Goal: Check status: Verify the current state of an ongoing process or item

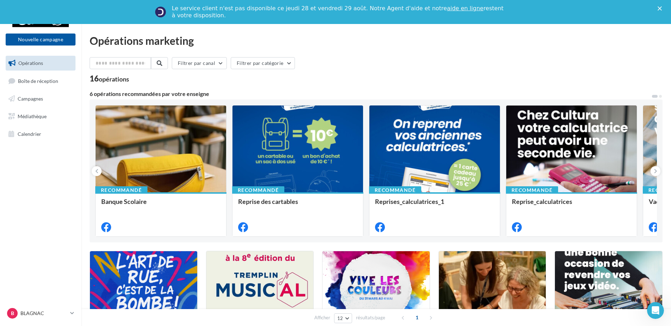
click at [662, 8] on polygon "Fermer" at bounding box center [660, 8] width 4 height 4
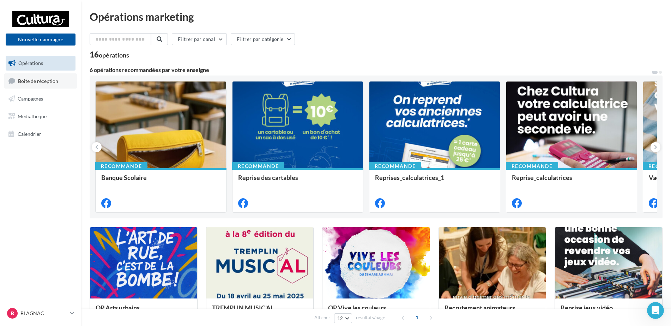
click at [33, 82] on span "Boîte de réception" at bounding box center [38, 81] width 40 height 6
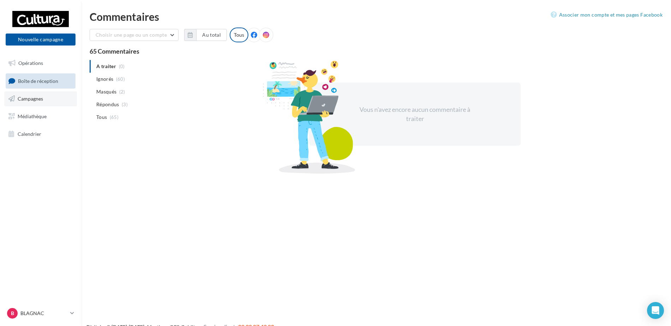
click at [58, 100] on link "Campagnes" at bounding box center [40, 98] width 73 height 15
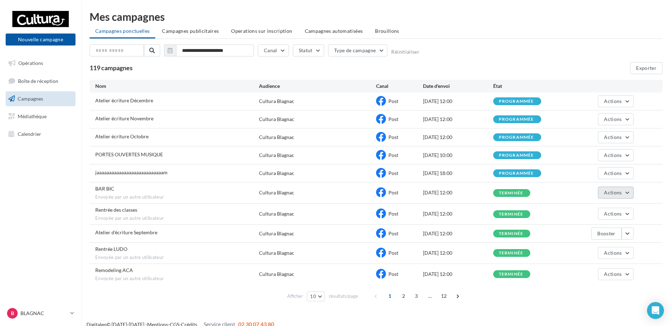
click at [626, 195] on button "Actions" at bounding box center [615, 193] width 35 height 12
click at [611, 208] on button "Voir les résultats" at bounding box center [598, 209] width 71 height 18
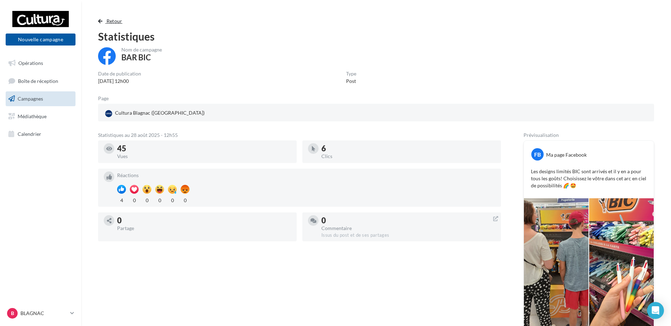
click at [109, 23] on span "Retour" at bounding box center [115, 21] width 16 height 6
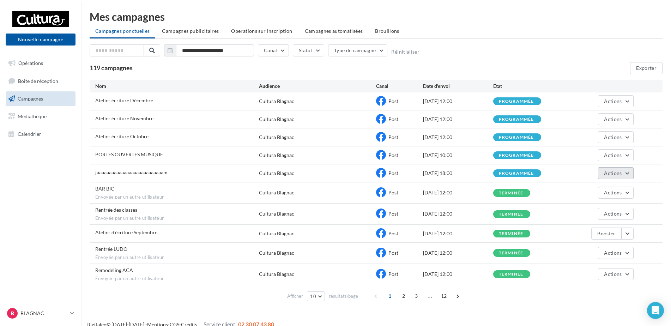
click at [625, 178] on button "Actions" at bounding box center [615, 173] width 35 height 12
click at [597, 190] on button "Voir les résultats" at bounding box center [598, 190] width 71 height 18
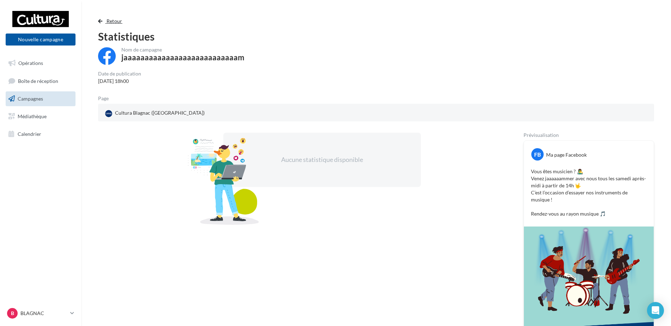
click at [103, 18] on button "Retour" at bounding box center [111, 21] width 27 height 8
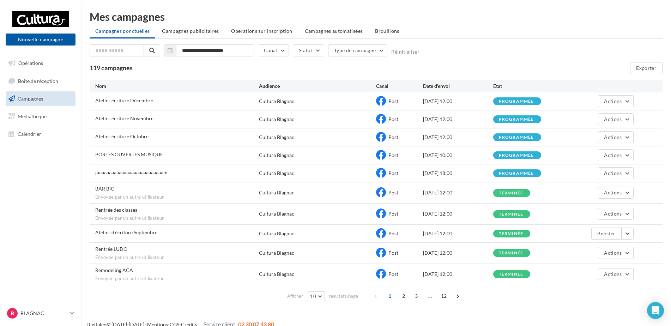
click at [42, 98] on span "Campagnes" at bounding box center [30, 99] width 25 height 6
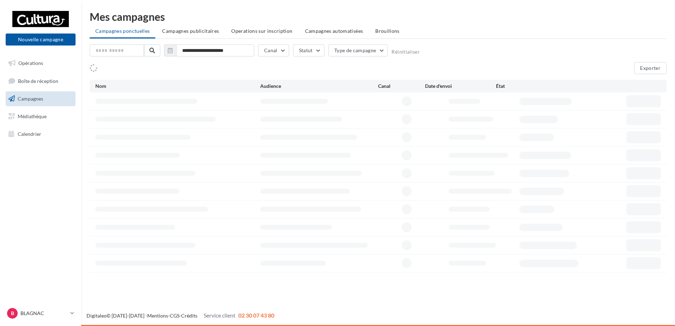
click at [47, 67] on link "Opérations" at bounding box center [40, 63] width 73 height 15
